Goal: Transaction & Acquisition: Purchase product/service

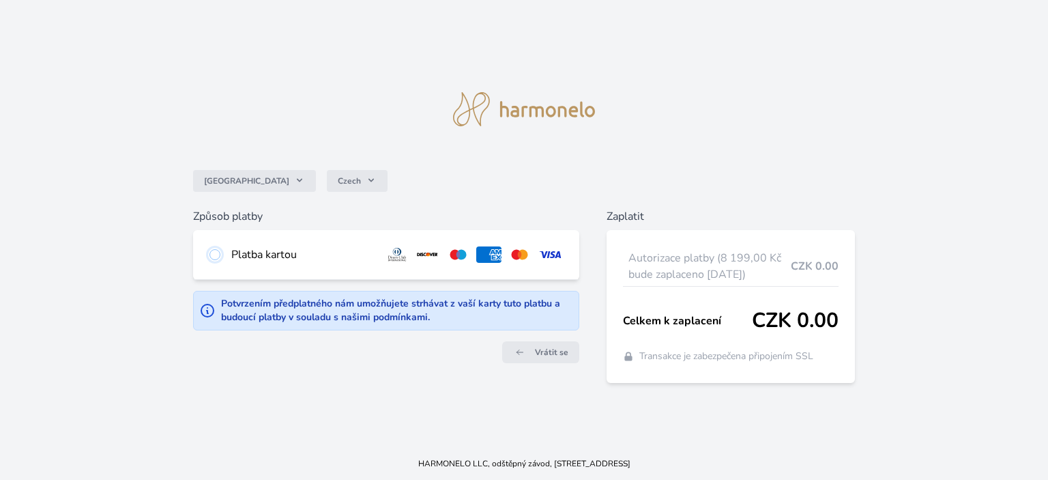
click at [216, 251] on input "radio" at bounding box center [214, 254] width 11 height 11
radio input "true"
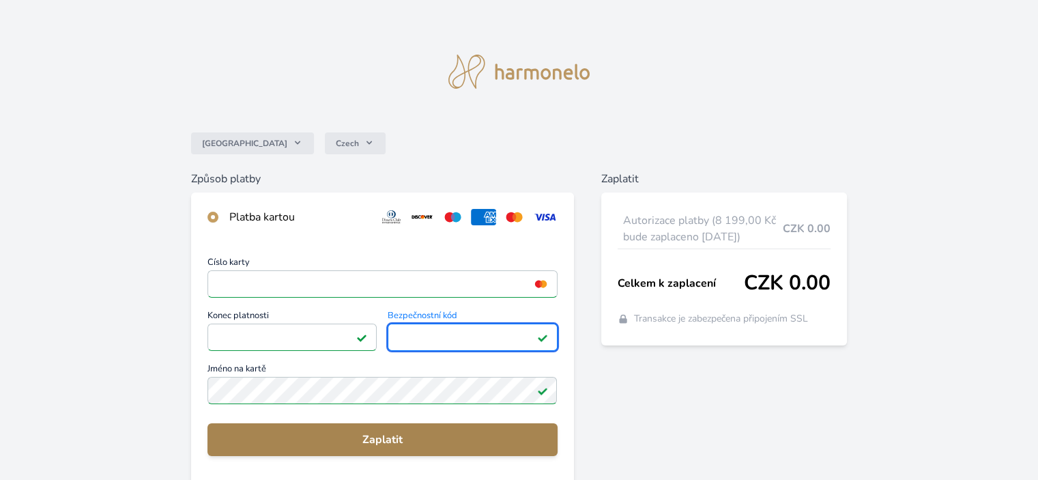
click at [336, 434] on span "Zaplatit" at bounding box center [382, 439] width 328 height 16
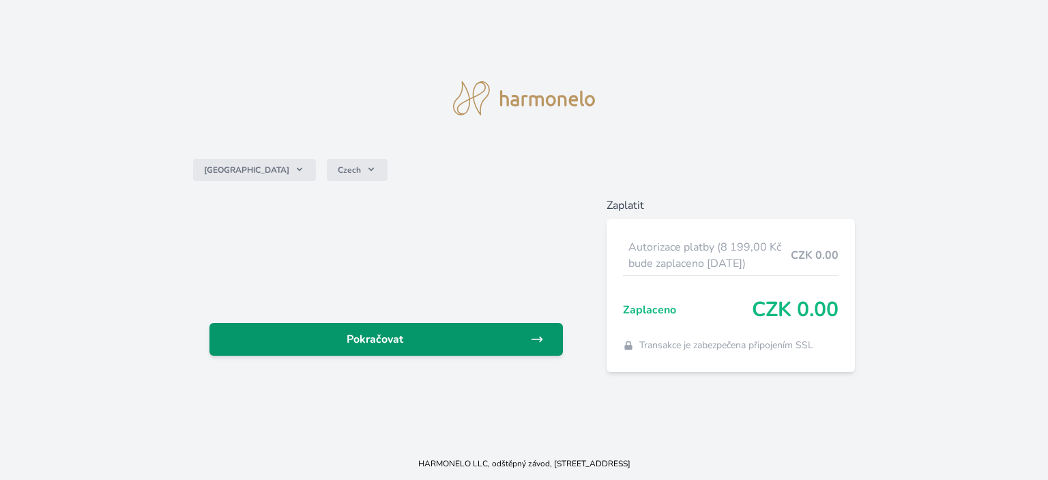
click at [438, 333] on span "Pokračovat" at bounding box center [375, 339] width 310 height 16
